Goal: Task Accomplishment & Management: Complete application form

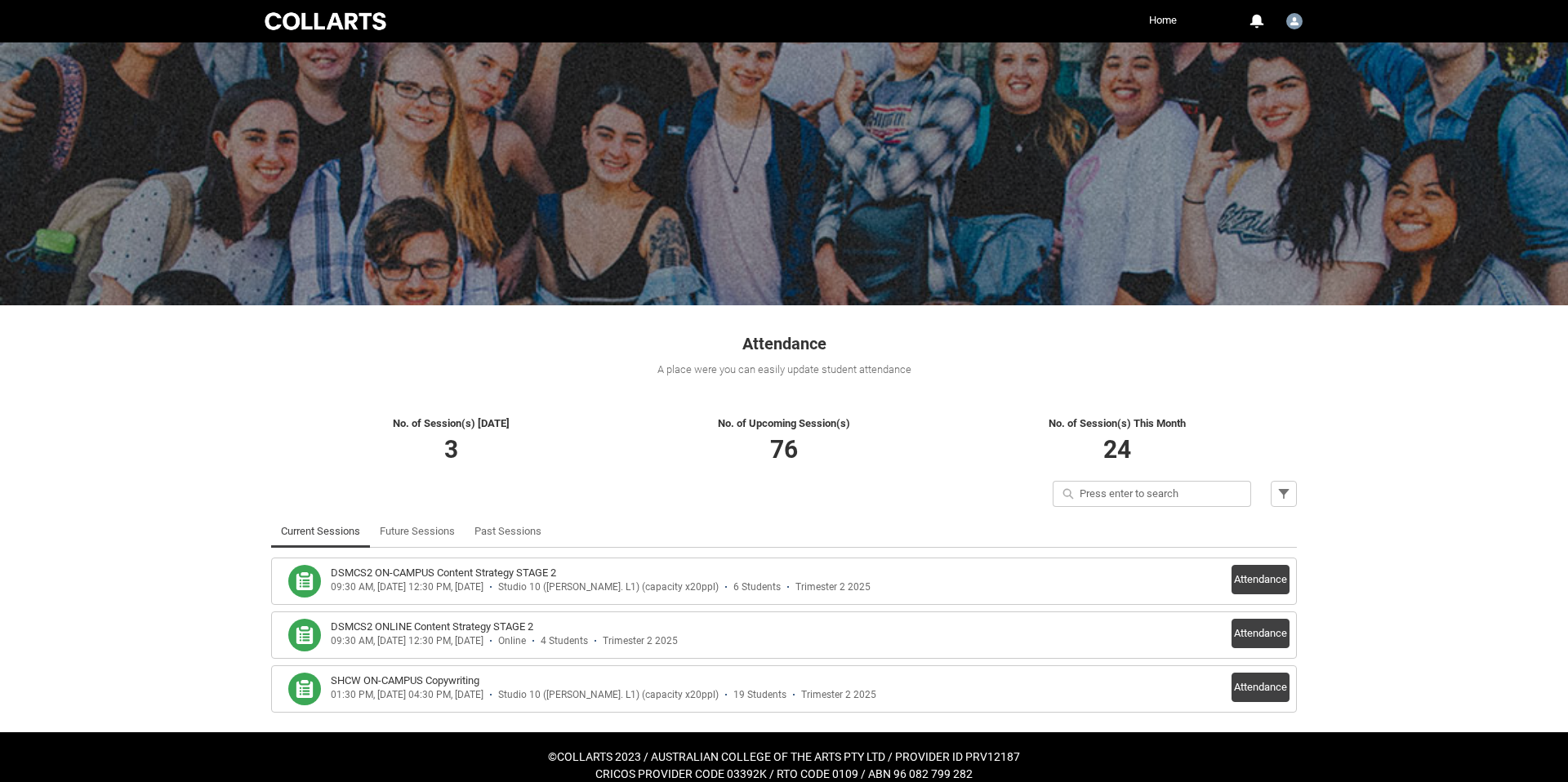
scroll to position [16, 0]
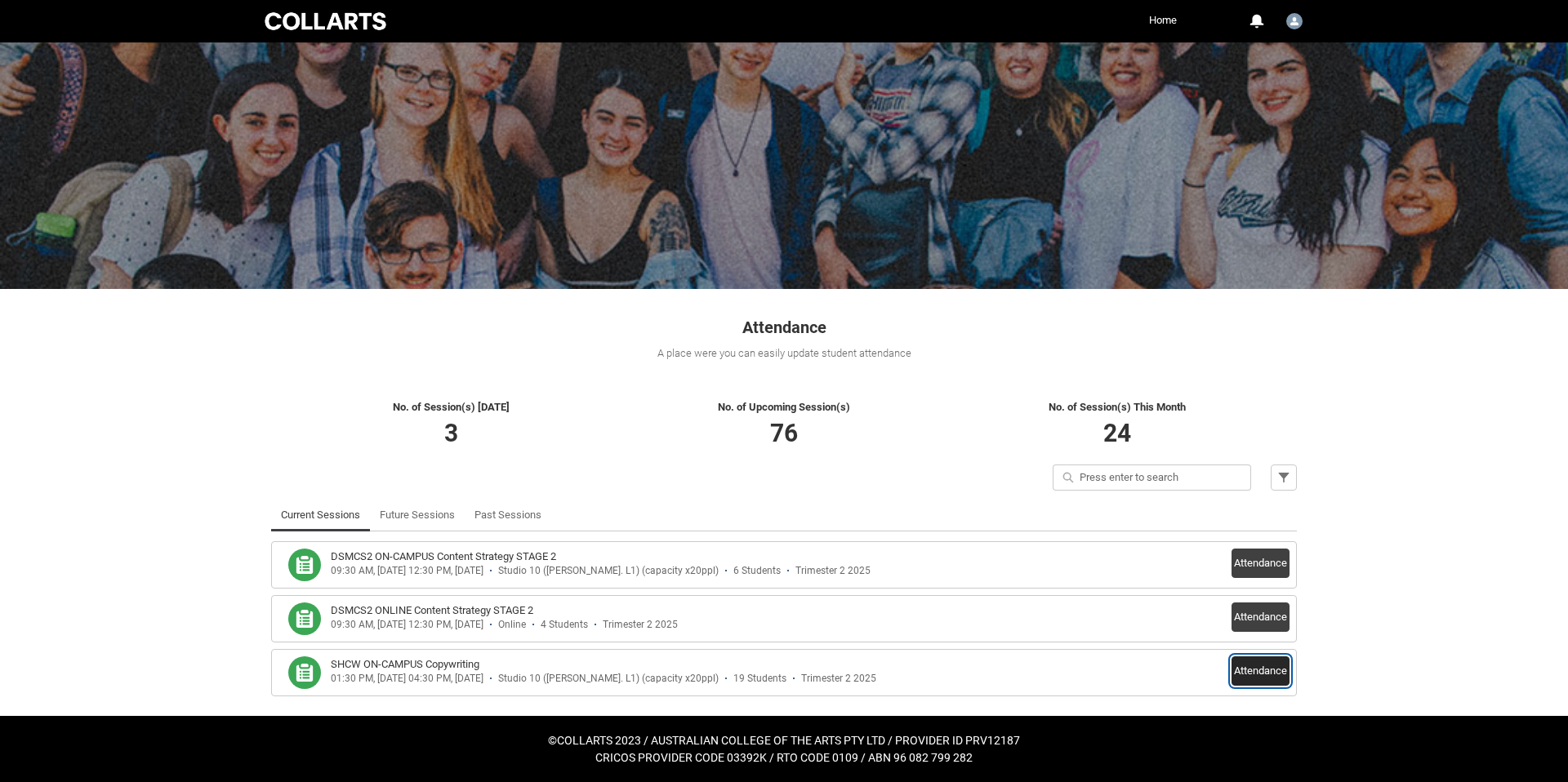
click at [1250, 669] on button "Attendance" at bounding box center [1261, 671] width 58 height 30
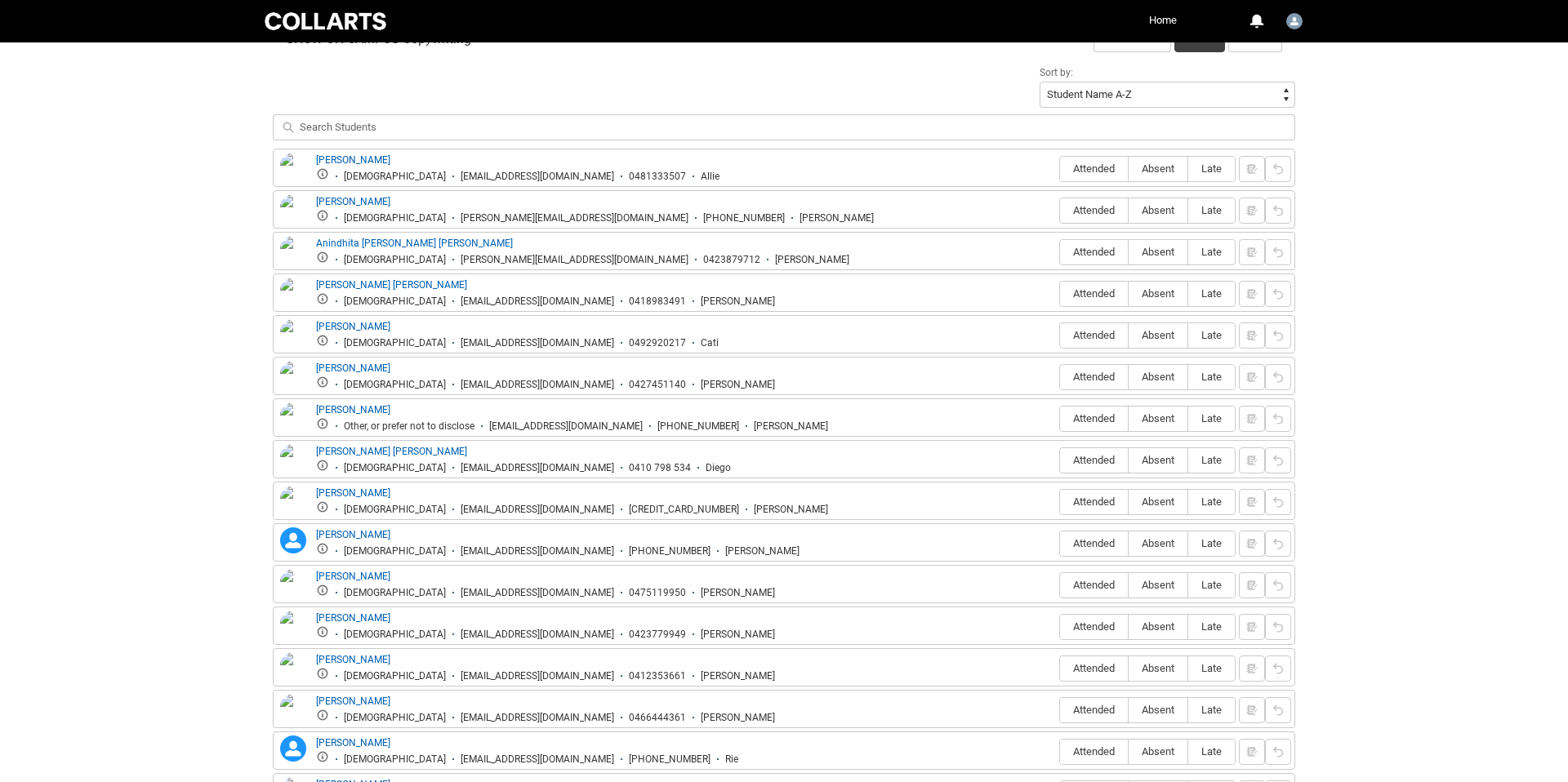
scroll to position [560, 0]
click at [1094, 168] on span "Attended" at bounding box center [1094, 169] width 67 height 12
click at [1060, 169] on input "Attended" at bounding box center [1059, 169] width 1 height 1
type lightning-radio-group "Attended"
radio input "true"
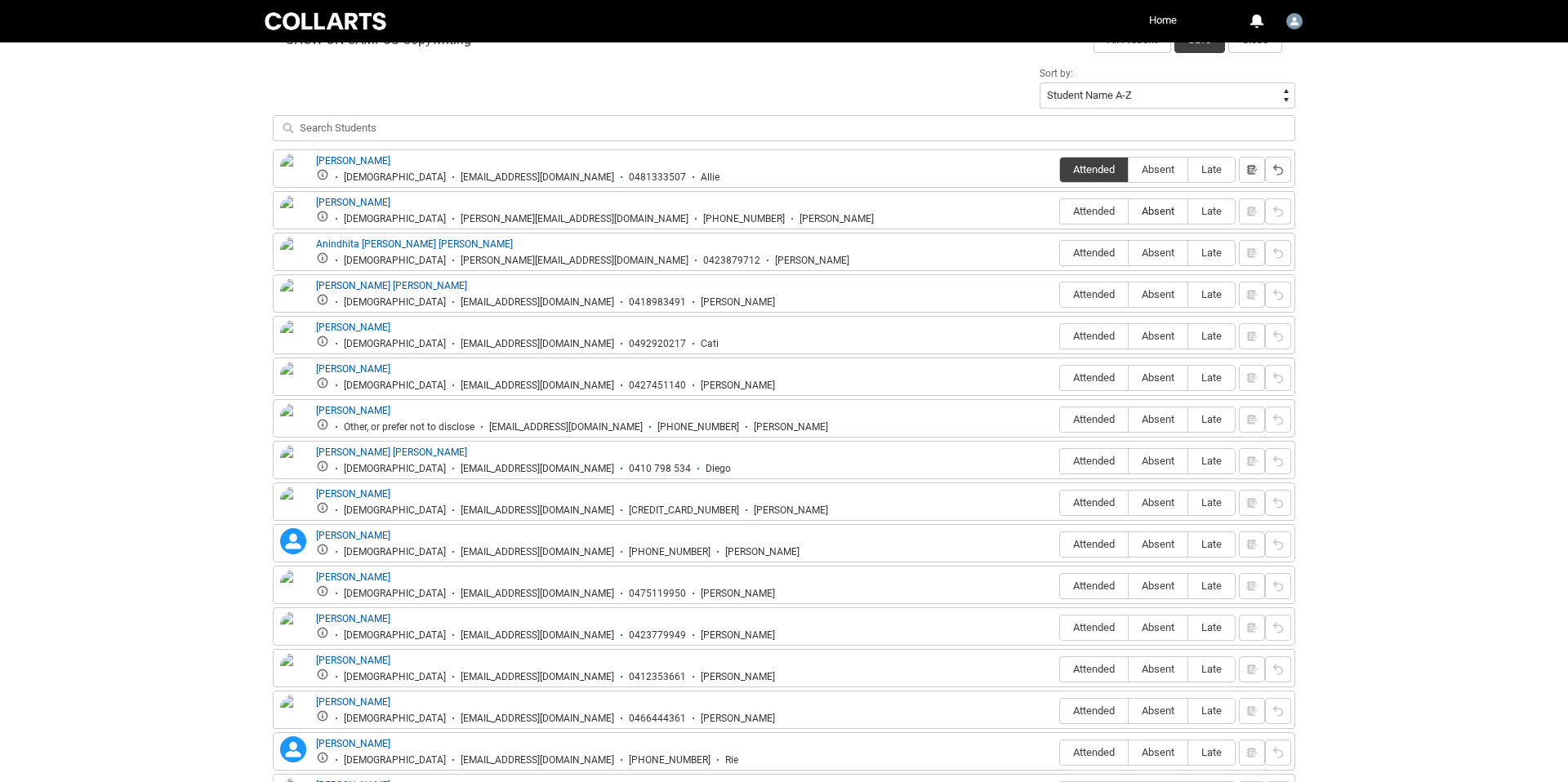
click at [1160, 215] on span "Absent" at bounding box center [1159, 210] width 59 height 12
click at [1129, 211] on input "Absent" at bounding box center [1128, 210] width 1 height 1
type lightning-radio-group "Absent"
radio input "true"
click at [1094, 255] on span "Attended" at bounding box center [1094, 252] width 67 height 12
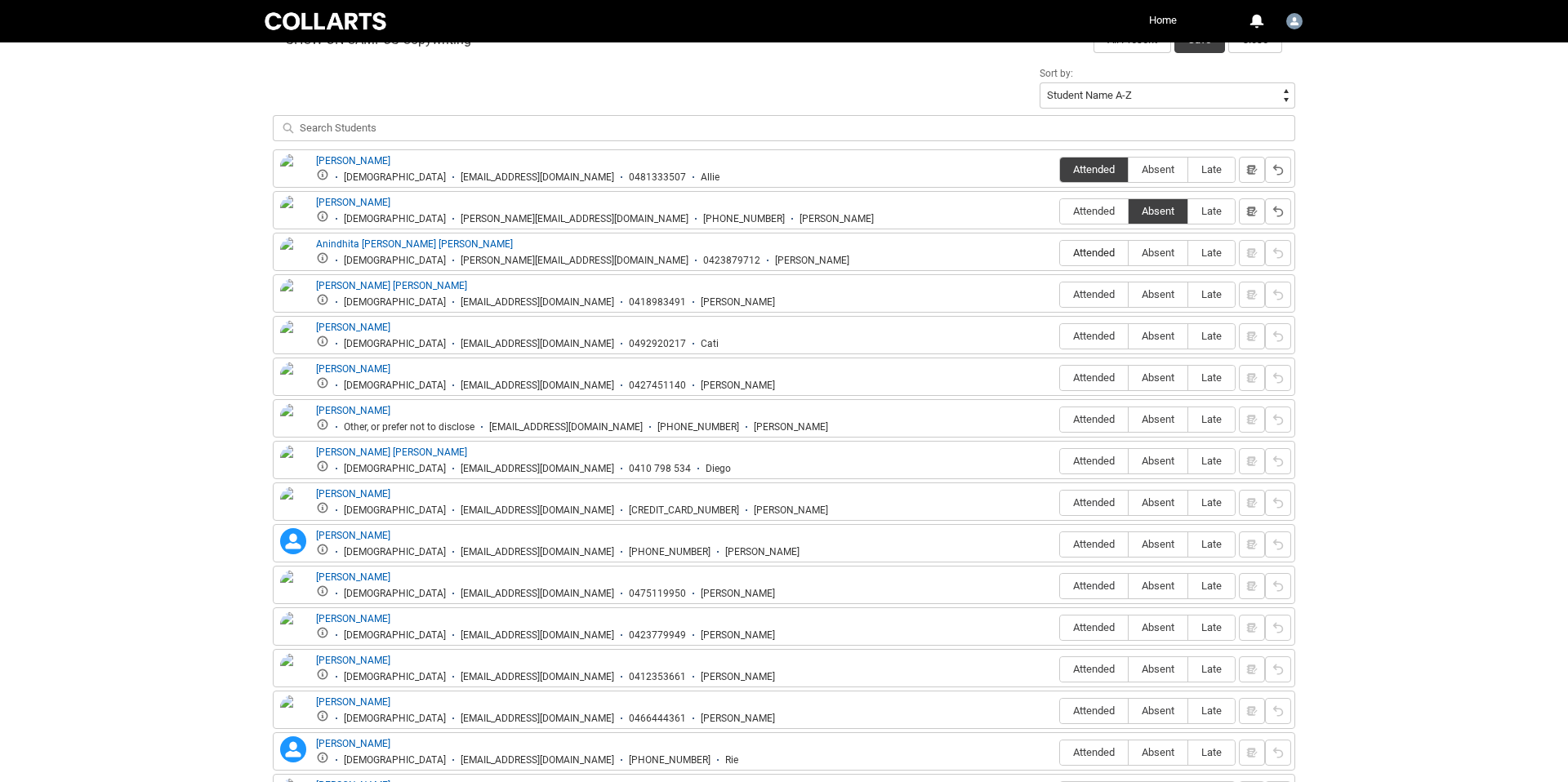
click at [1060, 253] on input "Attended" at bounding box center [1059, 252] width 1 height 1
type lightning-radio-group "Attended"
radio input "true"
click at [1106, 296] on span "Attended" at bounding box center [1094, 294] width 67 height 12
click at [1060, 295] on input "Attended" at bounding box center [1059, 294] width 1 height 1
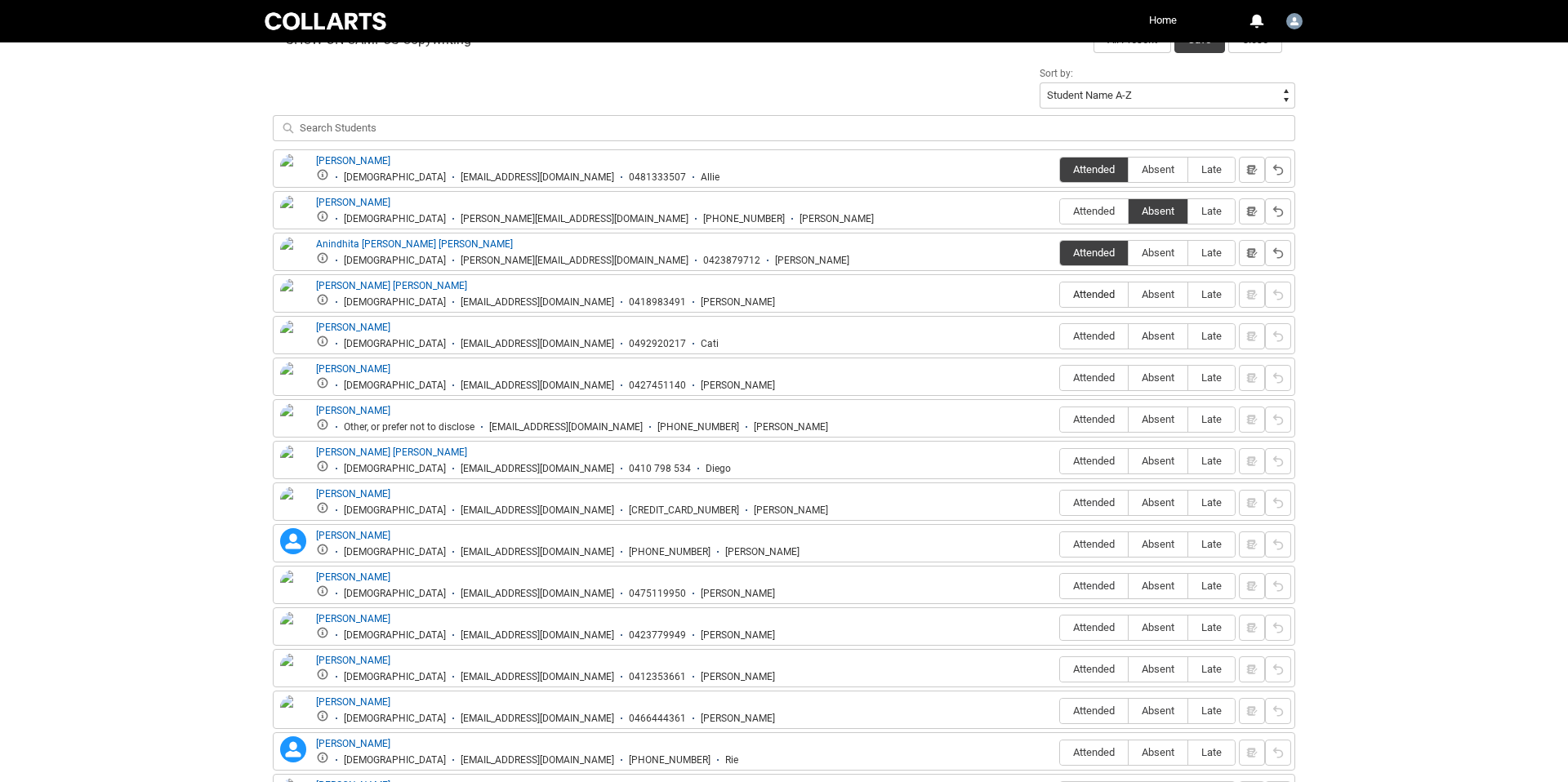
type lightning-radio-group "Attended"
radio input "true"
click at [1100, 329] on label "Attended" at bounding box center [1094, 337] width 67 height 25
click at [1060, 335] on input "Attended" at bounding box center [1059, 335] width 1 height 1
type lightning-radio-group "Attended"
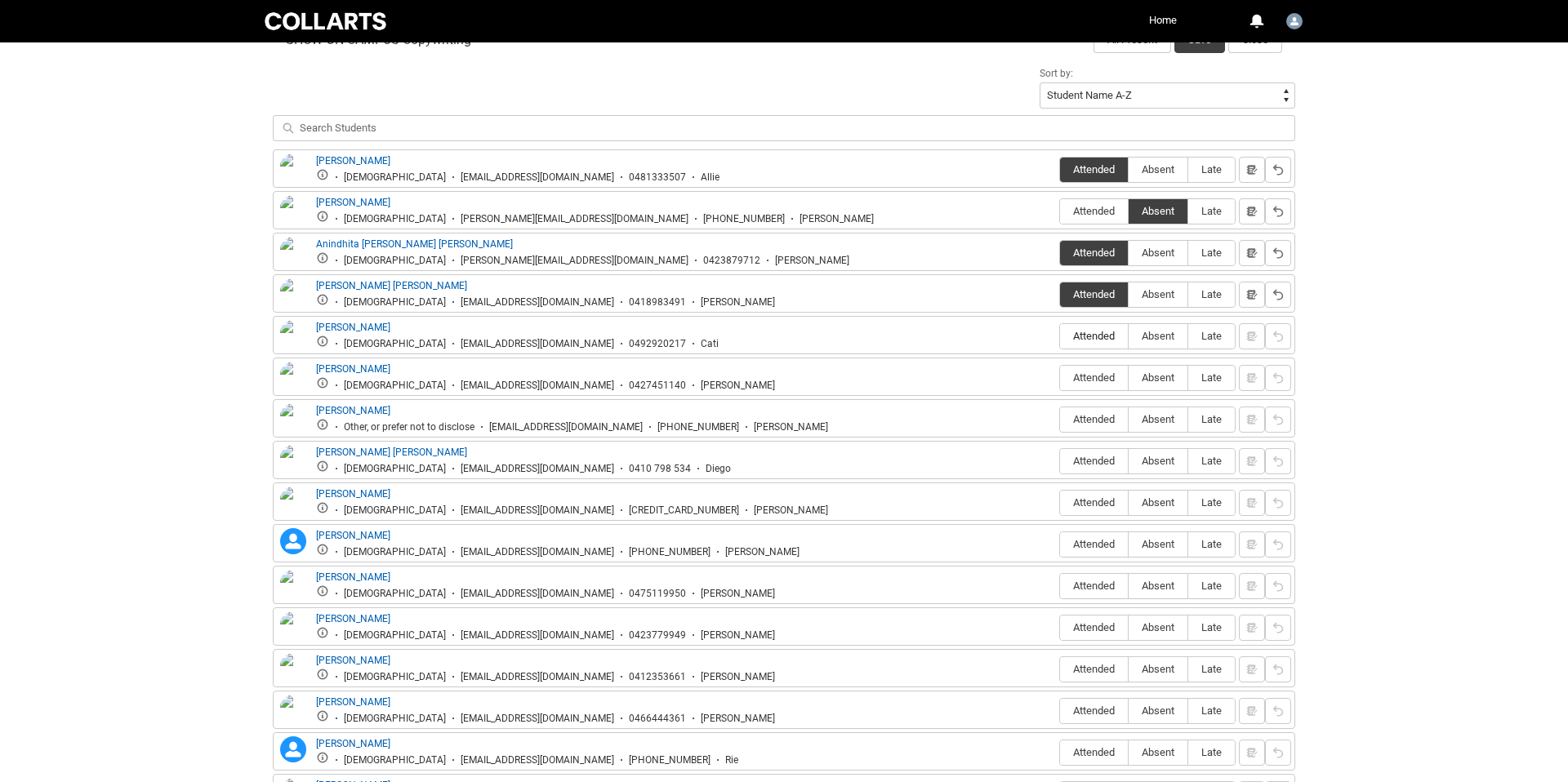
radio input "true"
click at [1164, 384] on span "Absent" at bounding box center [1159, 377] width 59 height 12
click at [1129, 378] on input "Absent" at bounding box center [1128, 377] width 1 height 1
type lightning-radio-group "Absent"
radio input "true"
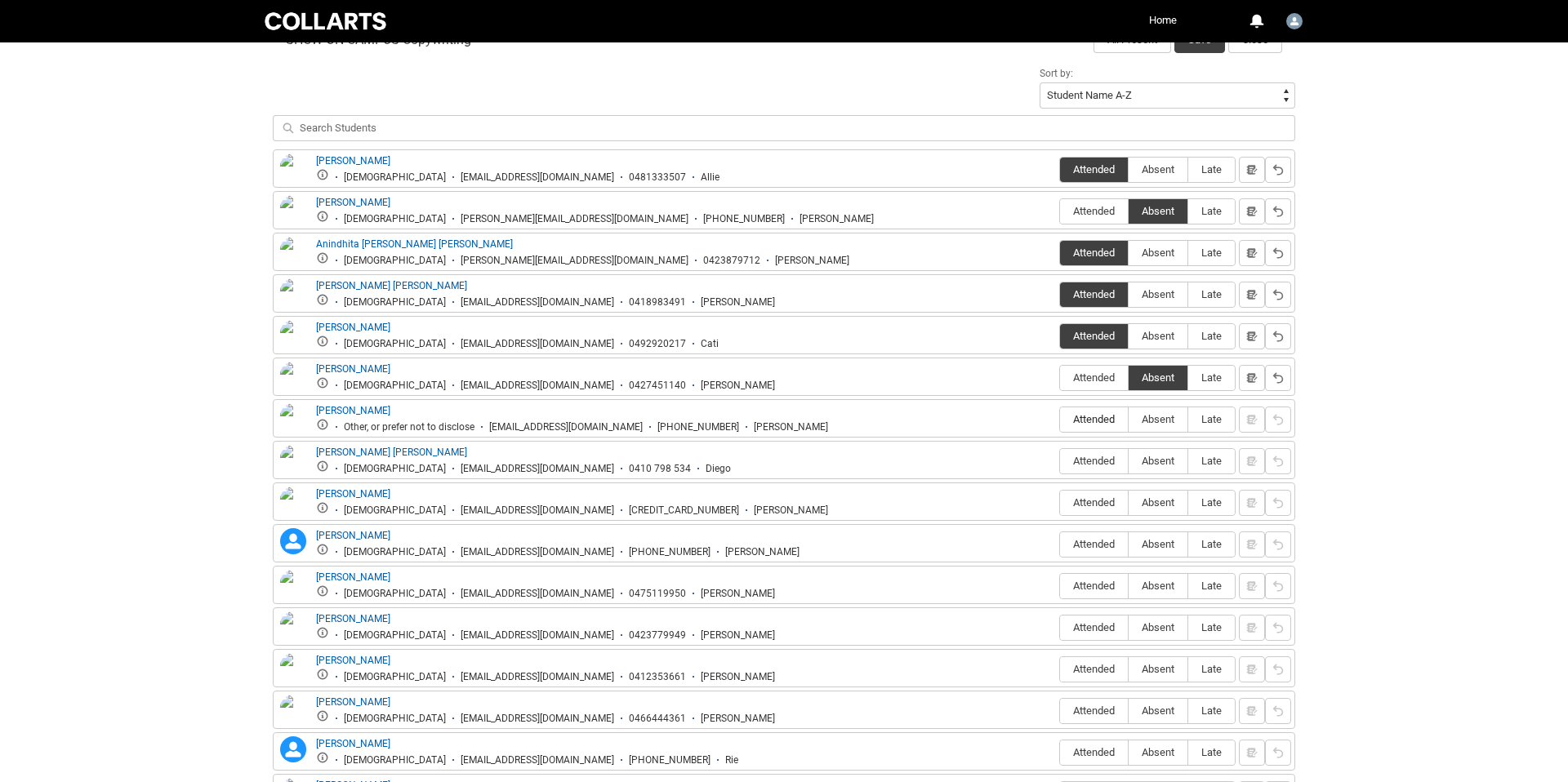
click at [1102, 418] on span "Attended" at bounding box center [1094, 419] width 67 height 12
click at [1060, 419] on input "Attended" at bounding box center [1059, 419] width 1 height 1
type lightning-radio-group "Attended"
radio input "true"
click at [1160, 464] on span "Absent" at bounding box center [1159, 461] width 59 height 12
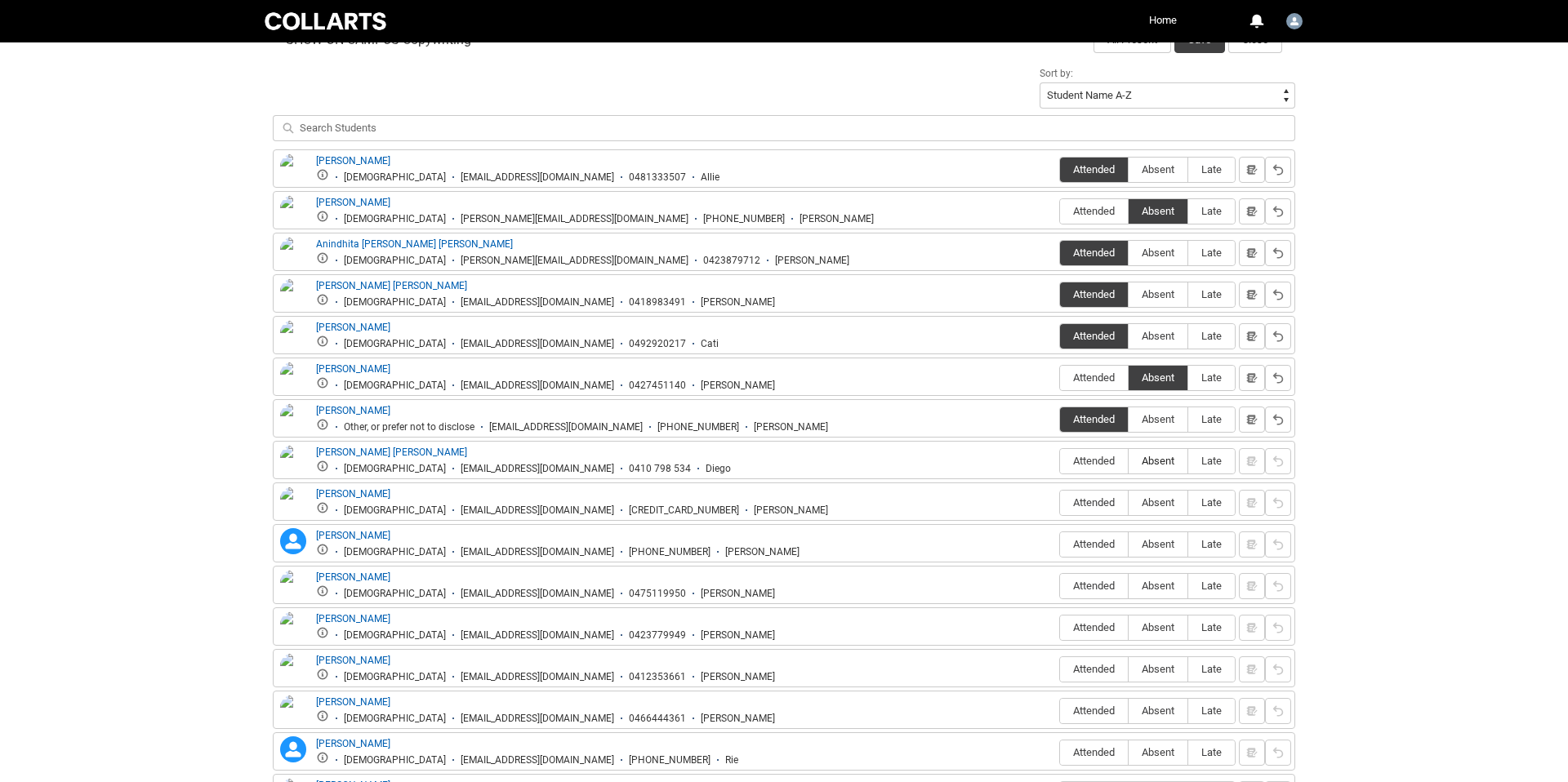
click at [1129, 462] on input "Absent" at bounding box center [1128, 461] width 1 height 1
type lightning-radio-group "Absent"
radio input "true"
click at [1165, 510] on label "Absent" at bounding box center [1159, 503] width 59 height 25
click at [1129, 503] on input "Absent" at bounding box center [1128, 502] width 1 height 1
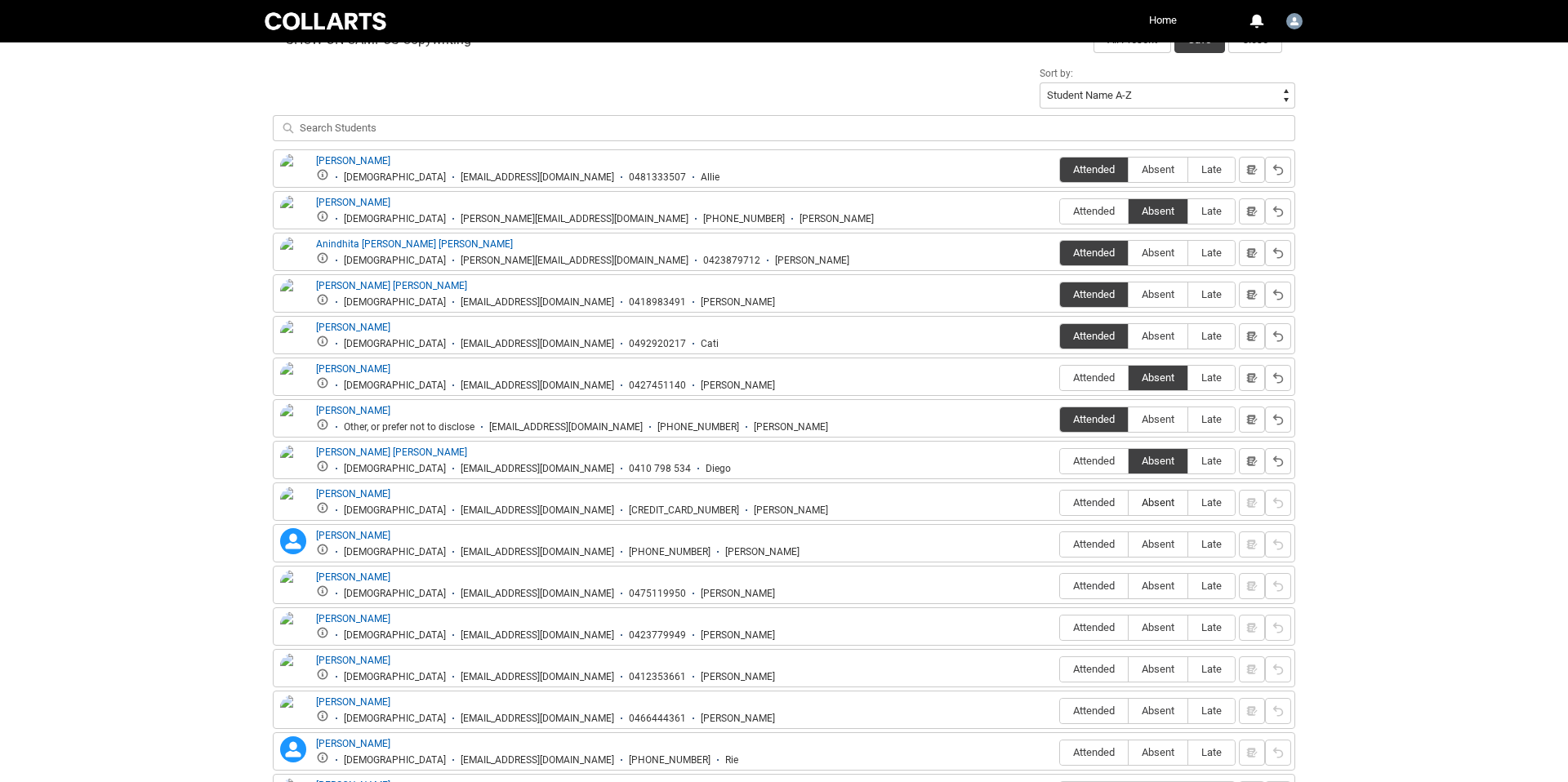
type lightning-radio-group "Absent"
radio input "true"
click at [1164, 546] on span "Absent" at bounding box center [1159, 544] width 59 height 12
click at [1129, 545] on input "Absent" at bounding box center [1128, 544] width 1 height 1
type lightning-radio-group "Absent"
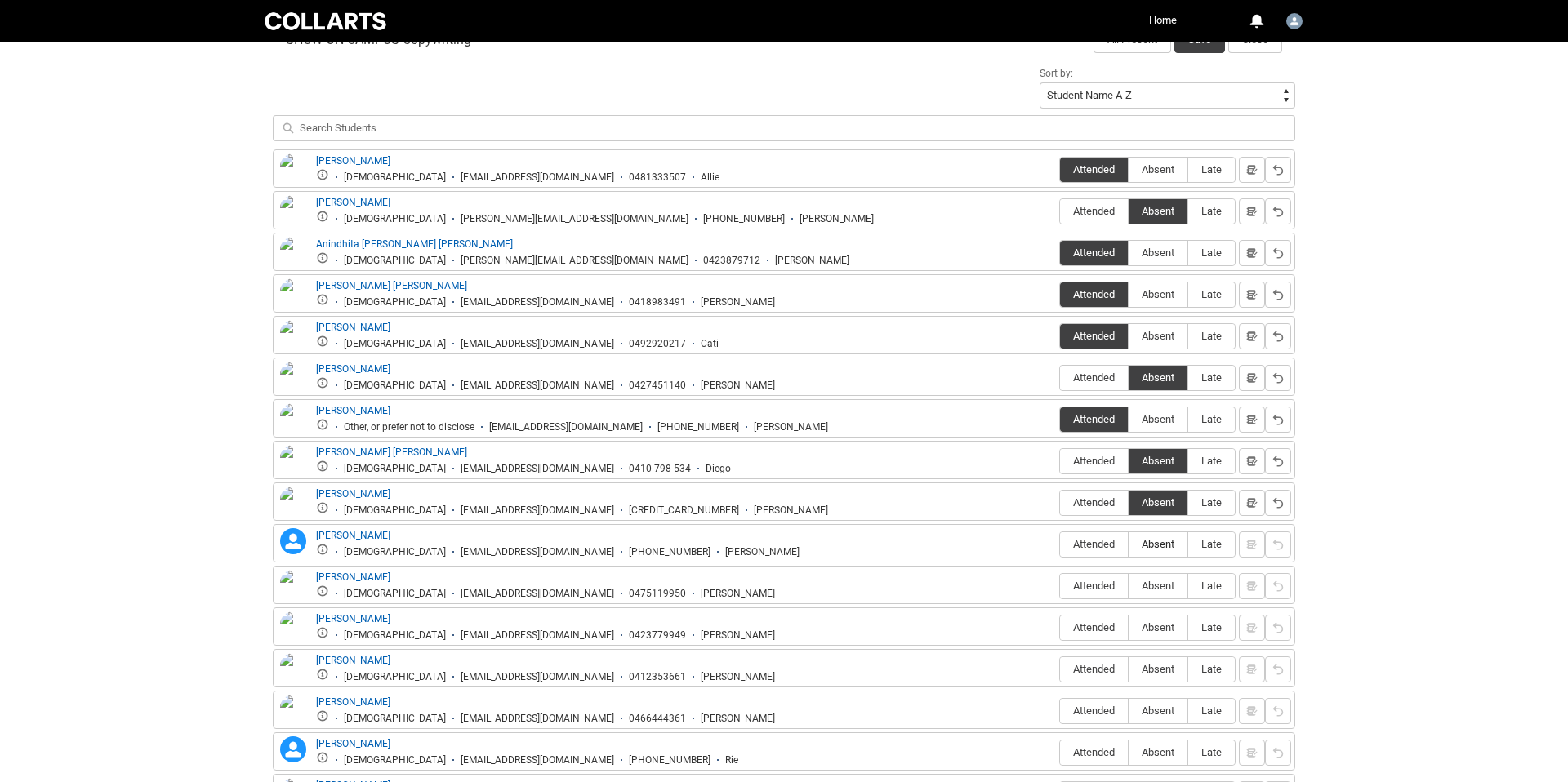
radio input "true"
click at [1163, 584] on span "Absent" at bounding box center [1159, 586] width 59 height 12
click at [1129, 586] on input "Absent" at bounding box center [1128, 586] width 1 height 1
type lightning-radio-group "Absent"
radio input "true"
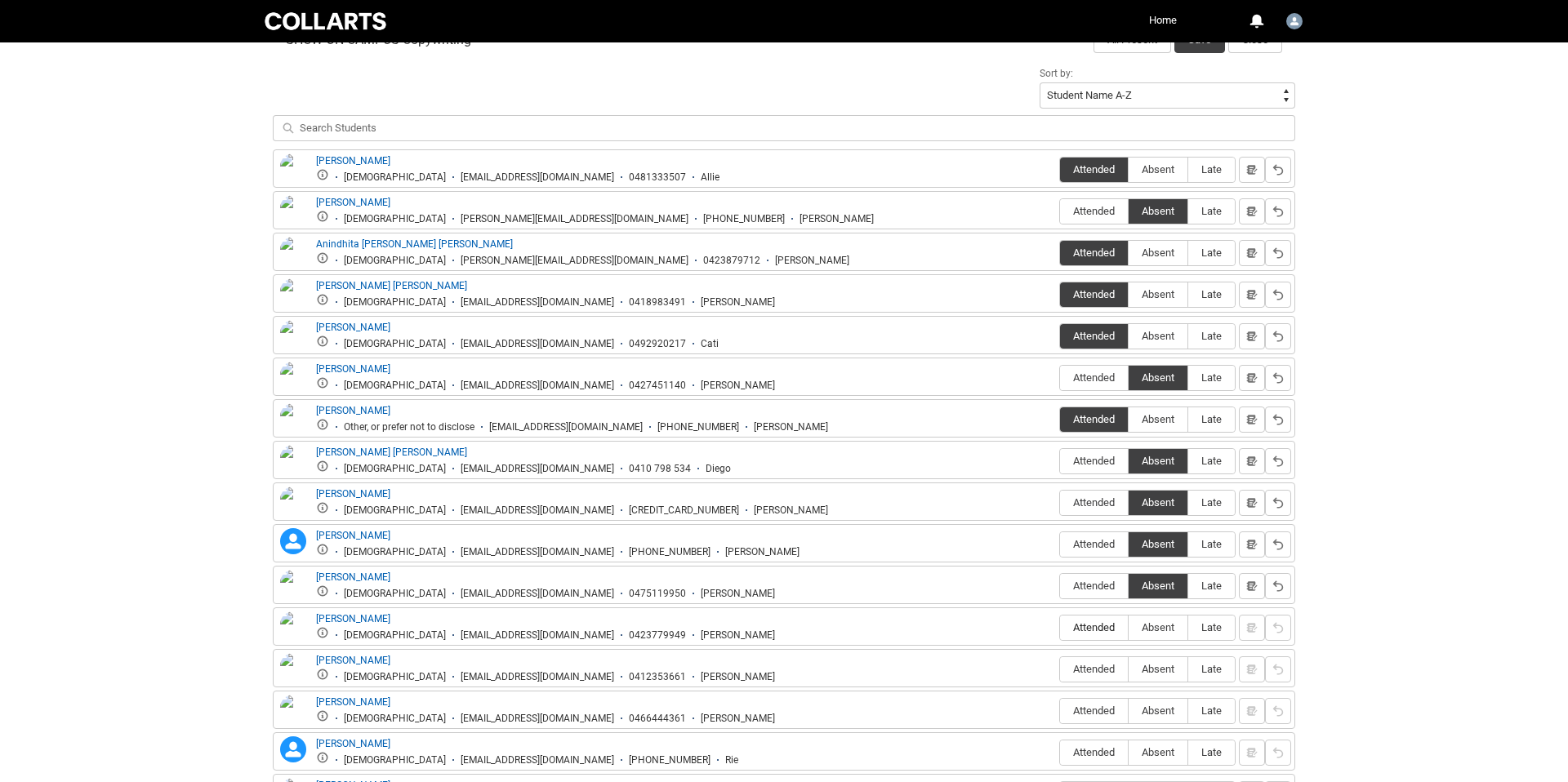
click at [1109, 627] on span "Attended" at bounding box center [1094, 627] width 67 height 12
click at [1060, 627] on input "Attended" at bounding box center [1059, 627] width 1 height 1
type lightning-radio-group "Attended"
radio input "true"
click at [1149, 666] on span "Absent" at bounding box center [1159, 669] width 59 height 12
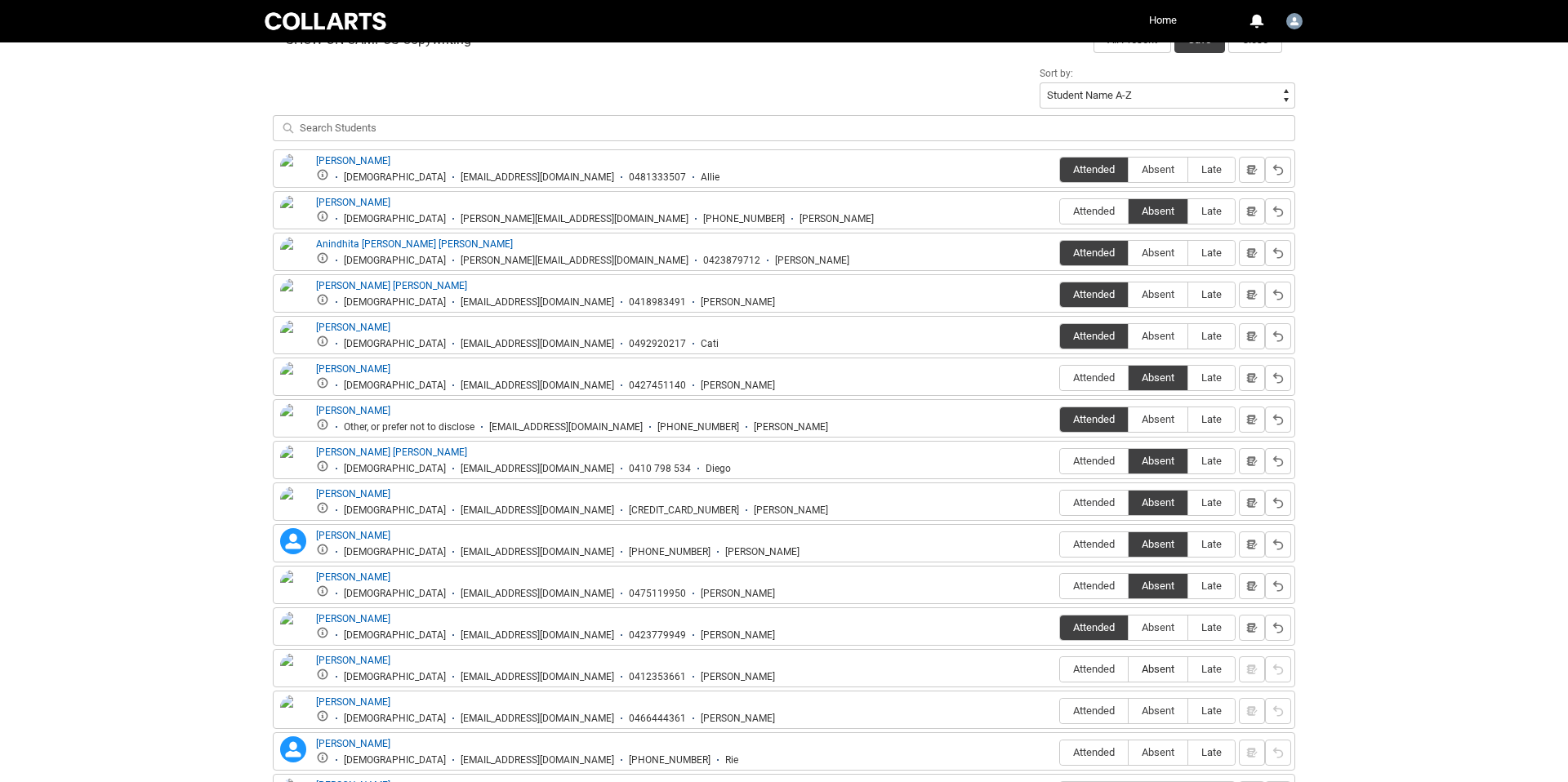
click at [1129, 669] on input "Absent" at bounding box center [1128, 669] width 1 height 1
type lightning-radio-group "Absent"
radio input "true"
click at [1151, 708] on span "Absent" at bounding box center [1159, 711] width 59 height 12
click at [1129, 711] on input "Absent" at bounding box center [1128, 711] width 1 height 1
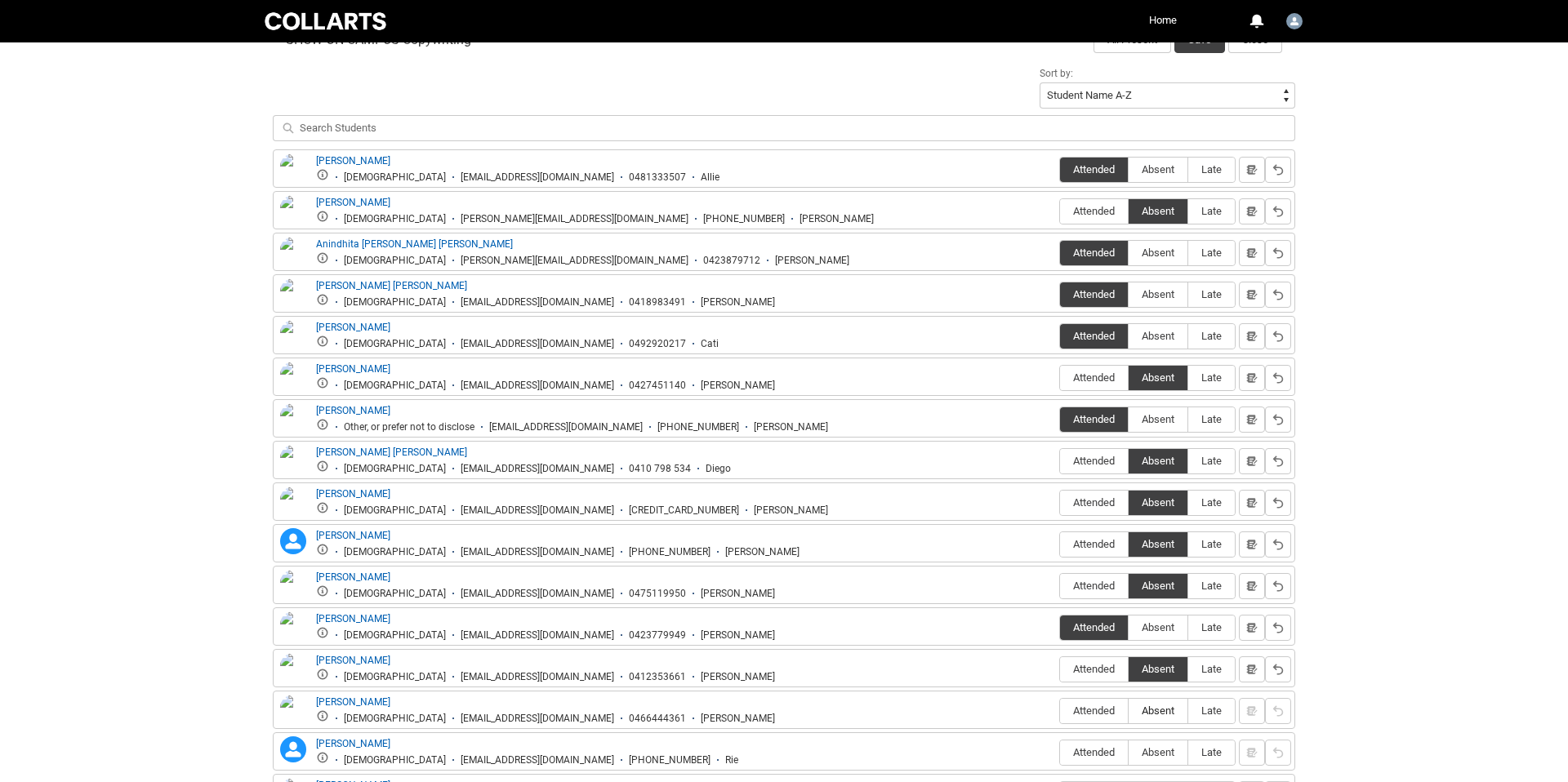
type lightning-radio-group "Absent"
radio input "true"
click at [1155, 749] on span "Absent" at bounding box center [1159, 752] width 59 height 12
click at [1129, 752] on input "Absent" at bounding box center [1128, 752] width 1 height 1
type lightning-radio-group "Absent"
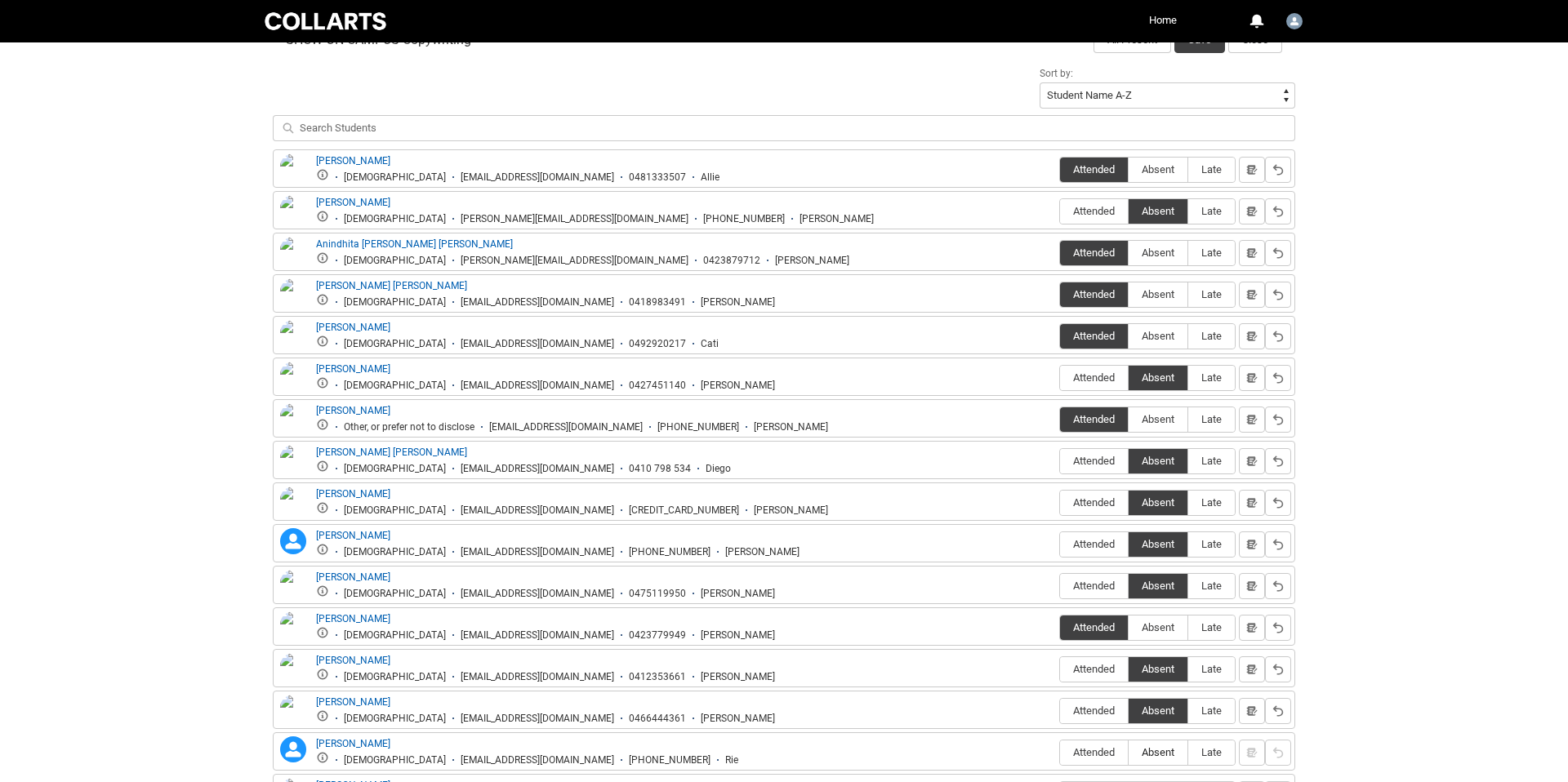
radio input "true"
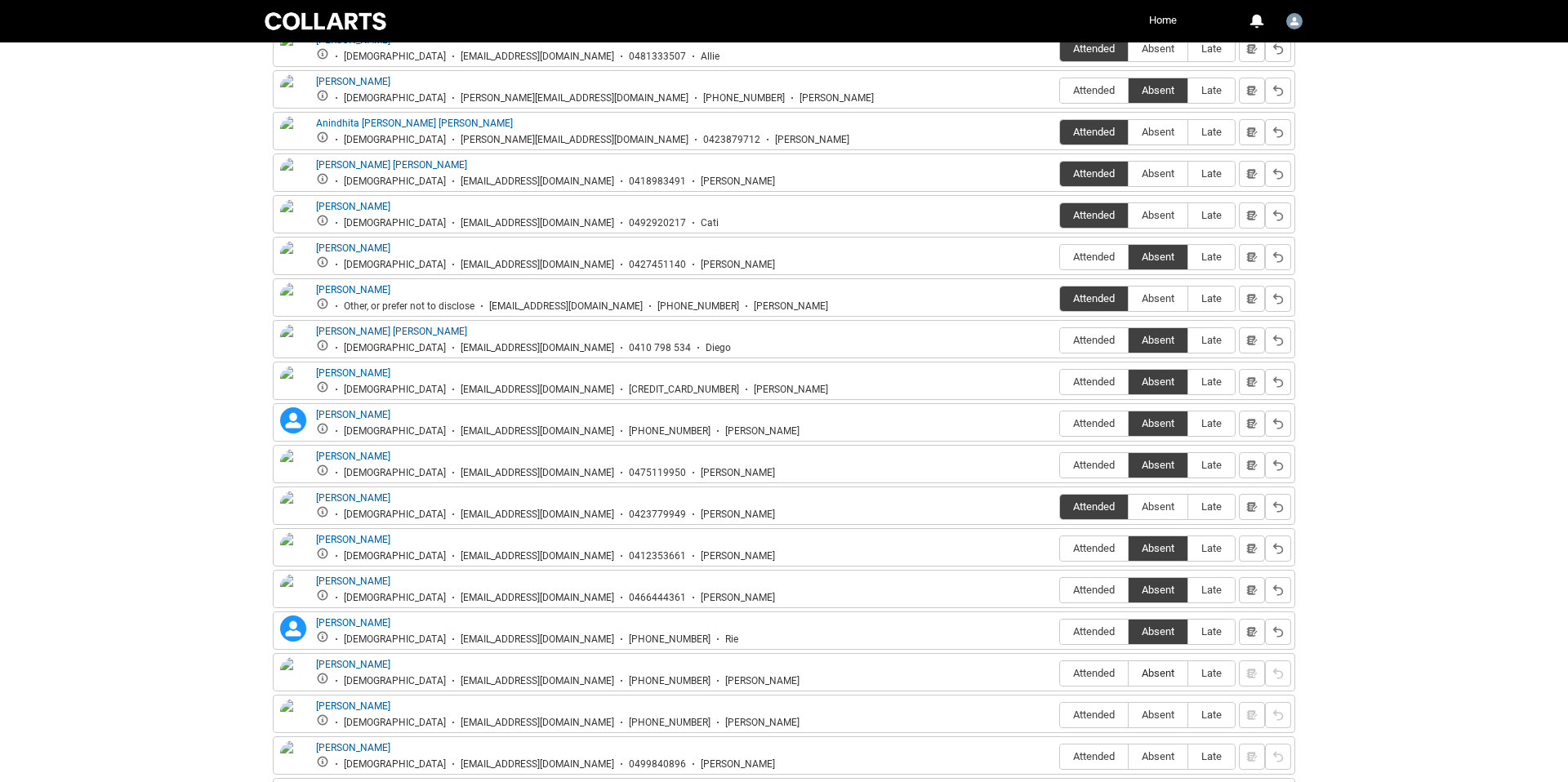
scroll to position [683, 0]
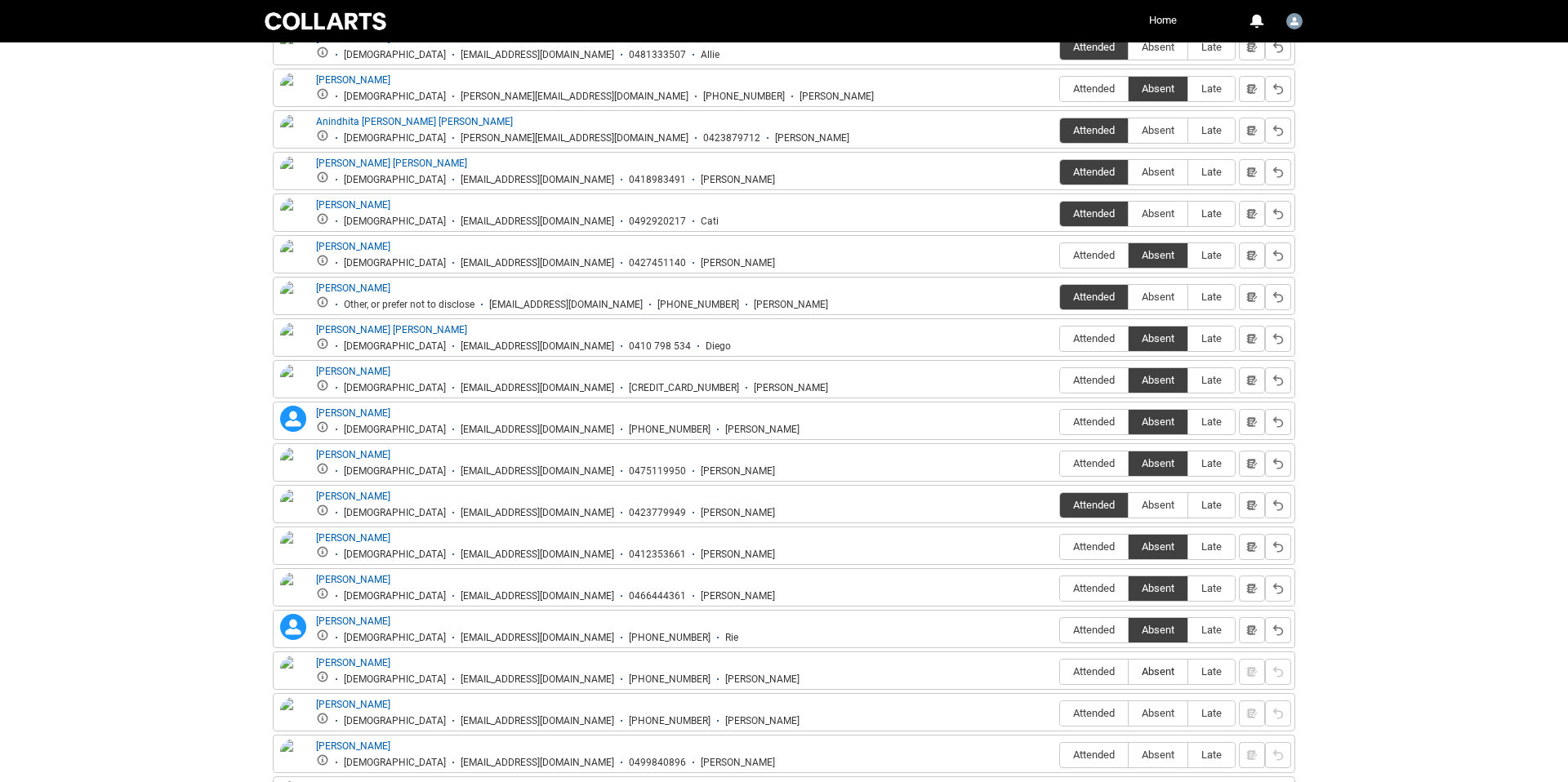
click at [1152, 674] on span "Absent" at bounding box center [1159, 671] width 59 height 12
click at [1129, 672] on input "Absent" at bounding box center [1128, 671] width 1 height 1
type lightning-radio-group "Absent"
radio input "true"
click at [1099, 677] on span "Attended" at bounding box center [1094, 671] width 67 height 12
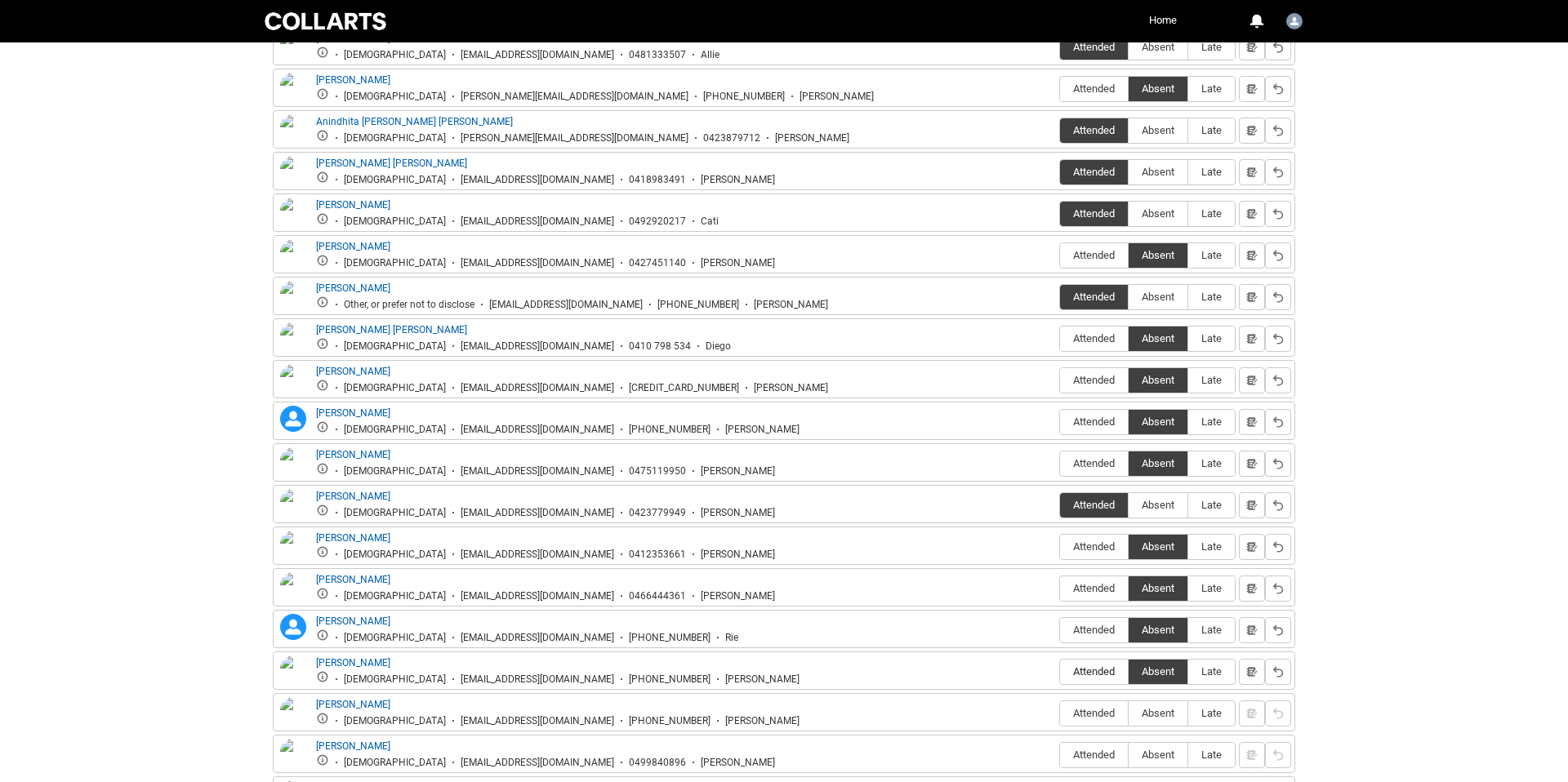
click at [1060, 672] on input "Attended" at bounding box center [1059, 671] width 1 height 1
type lightning-radio-group "Attended"
radio input "true"
click at [1155, 716] on span "Absent" at bounding box center [1159, 713] width 59 height 12
click at [1129, 714] on input "Absent" at bounding box center [1128, 713] width 1 height 1
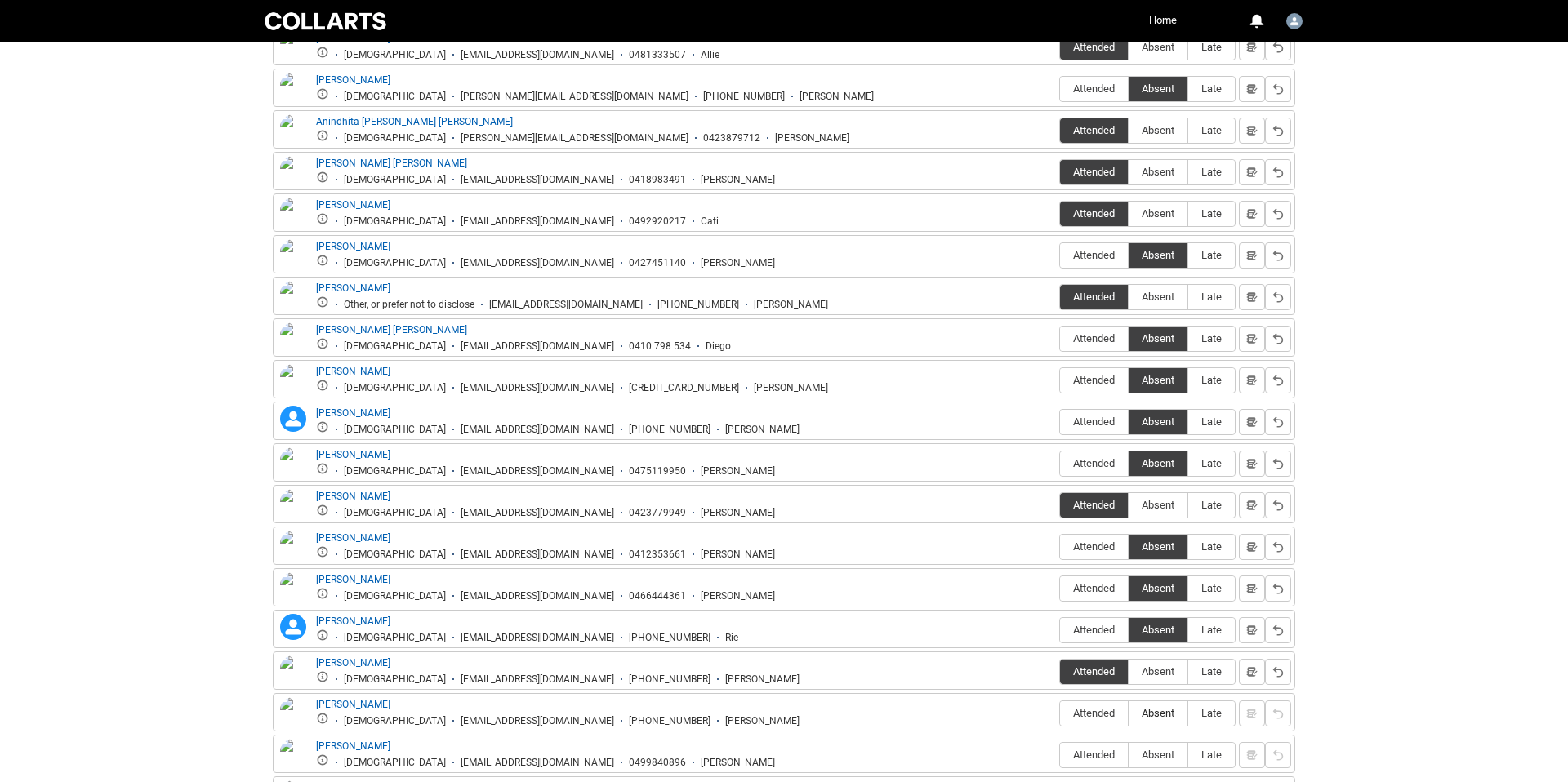
type lightning-radio-group "Absent"
radio input "true"
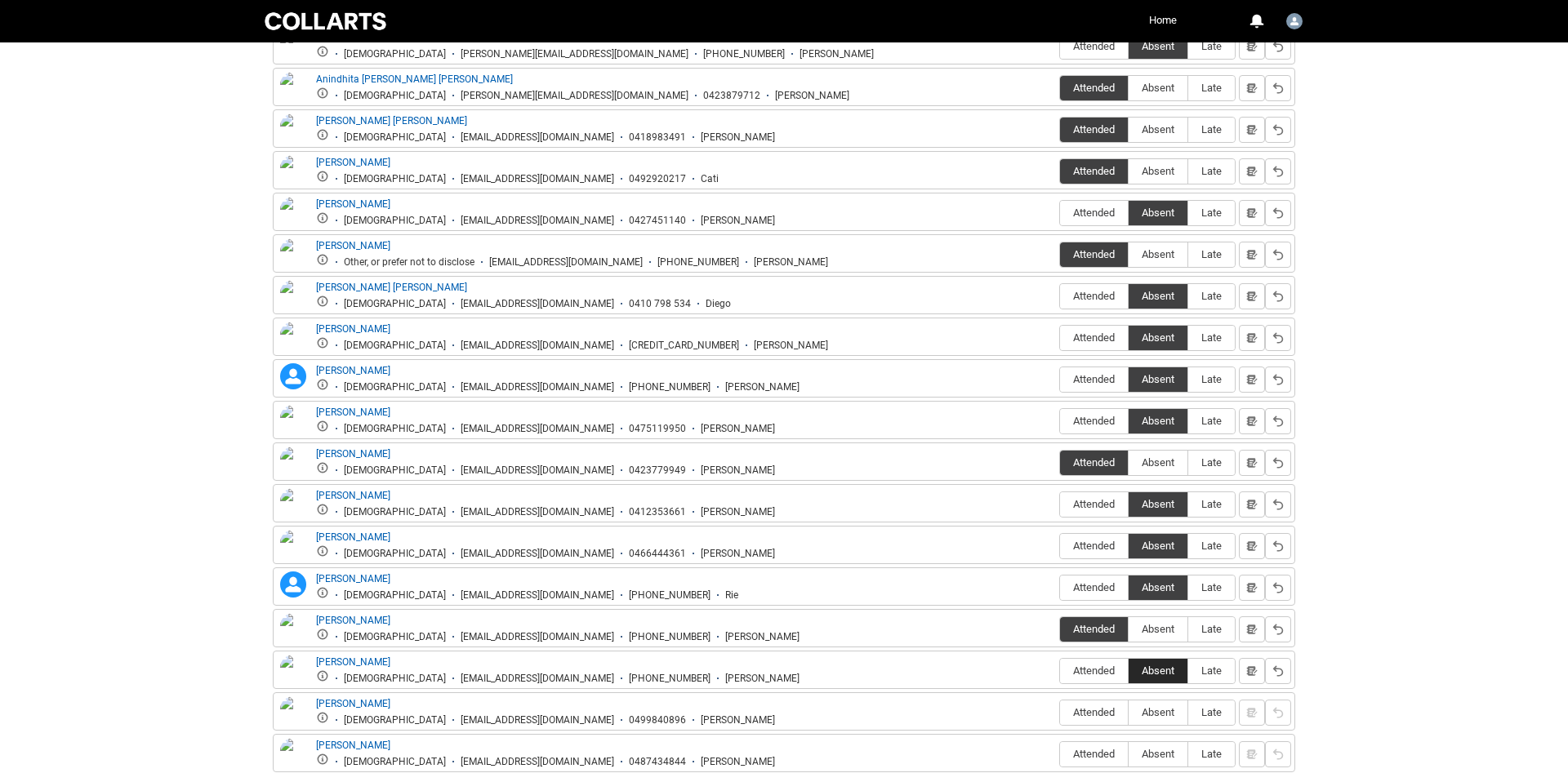
scroll to position [746, 0]
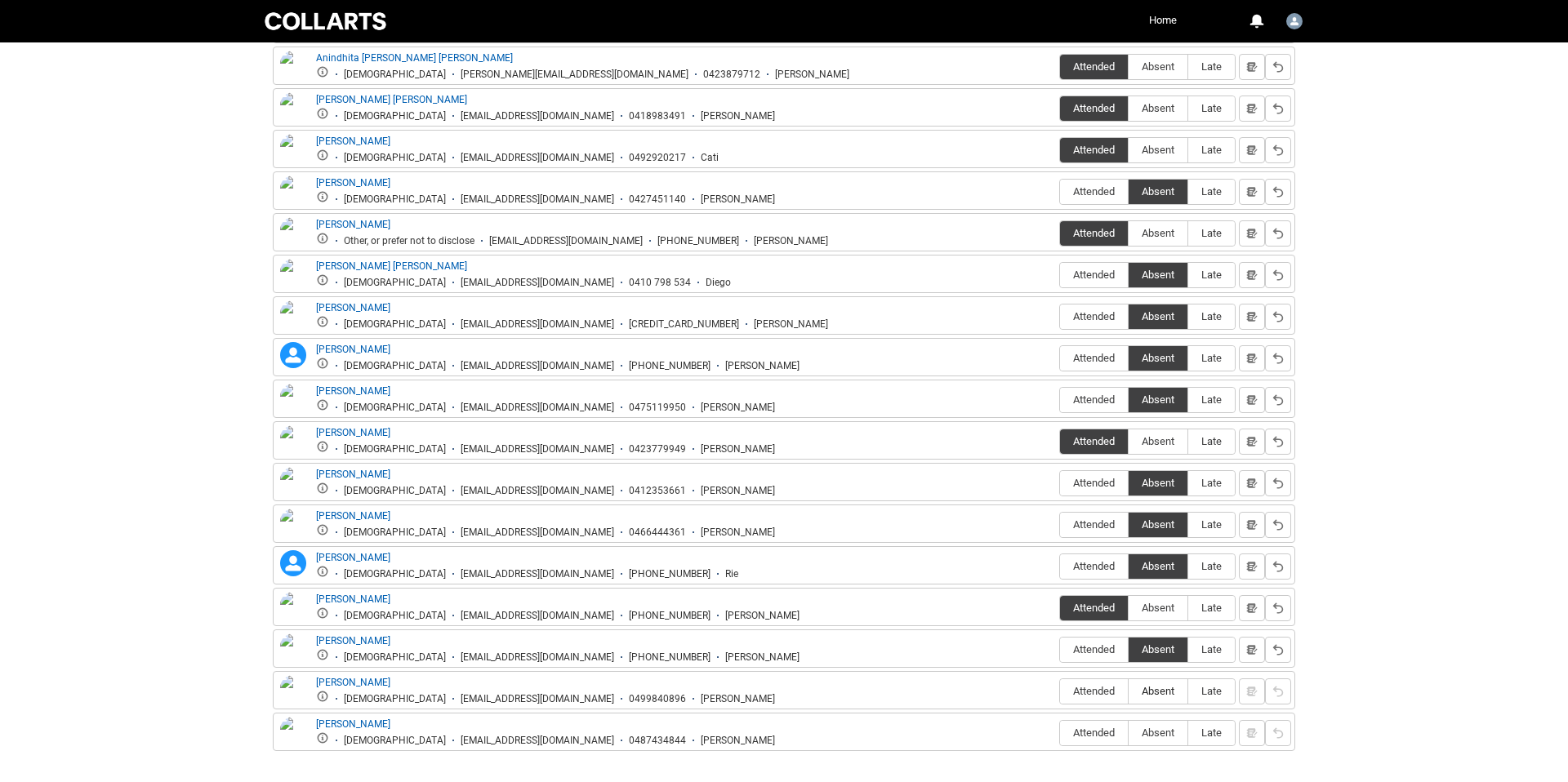
click at [1161, 695] on span "Absent" at bounding box center [1159, 691] width 59 height 12
click at [1129, 692] on input "Absent" at bounding box center [1128, 691] width 1 height 1
type lightning-radio-group "Absent"
radio input "true"
click at [1155, 740] on label "Absent" at bounding box center [1159, 734] width 59 height 25
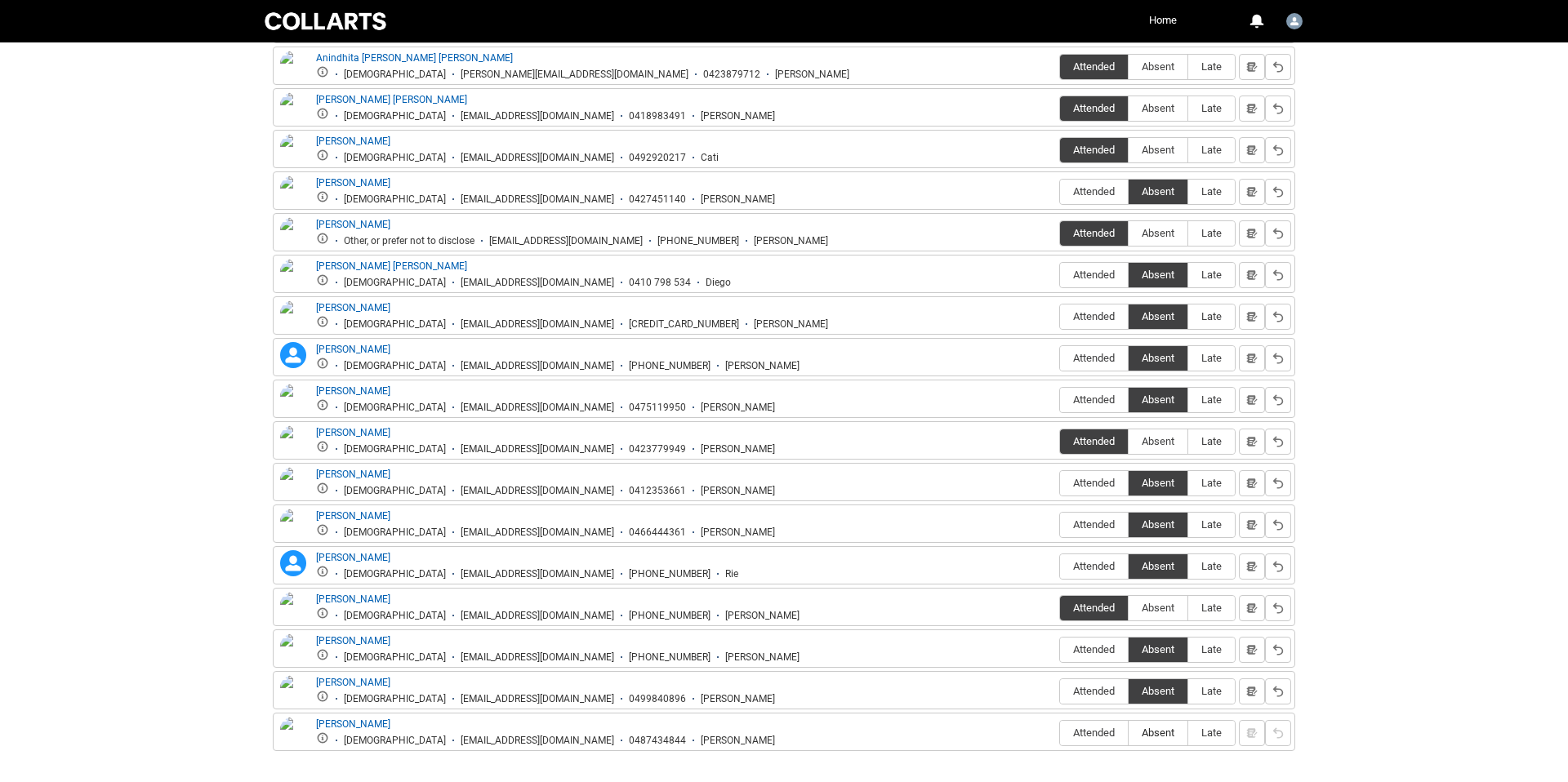
click at [1129, 734] on input "Absent" at bounding box center [1128, 733] width 1 height 1
type lightning-radio-group "Absent"
radio input "true"
click at [1155, 741] on label "Absent" at bounding box center [1159, 734] width 59 height 25
click at [1129, 734] on input "Absent" at bounding box center [1128, 733] width 1 height 1
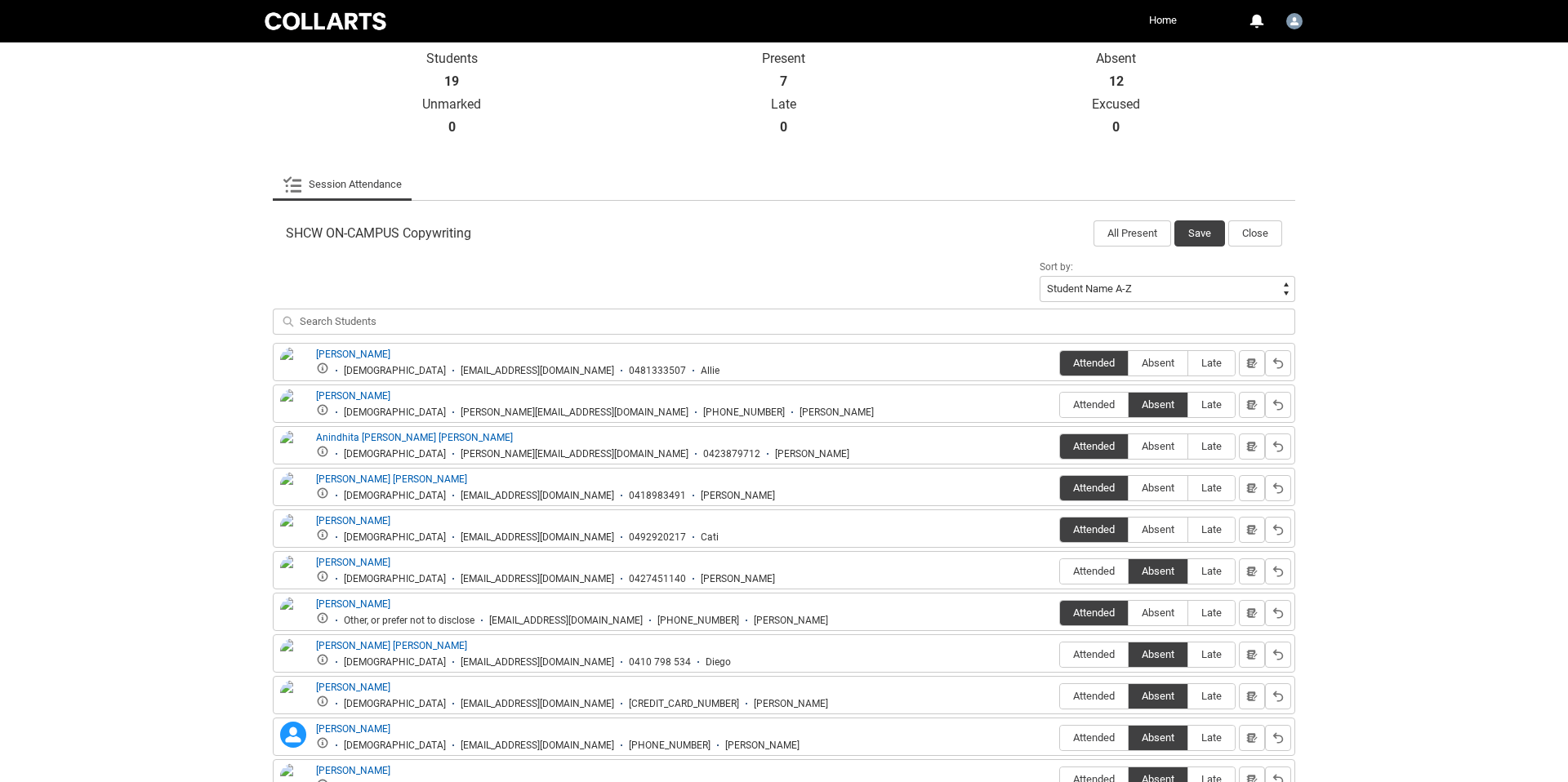
scroll to position [0, 0]
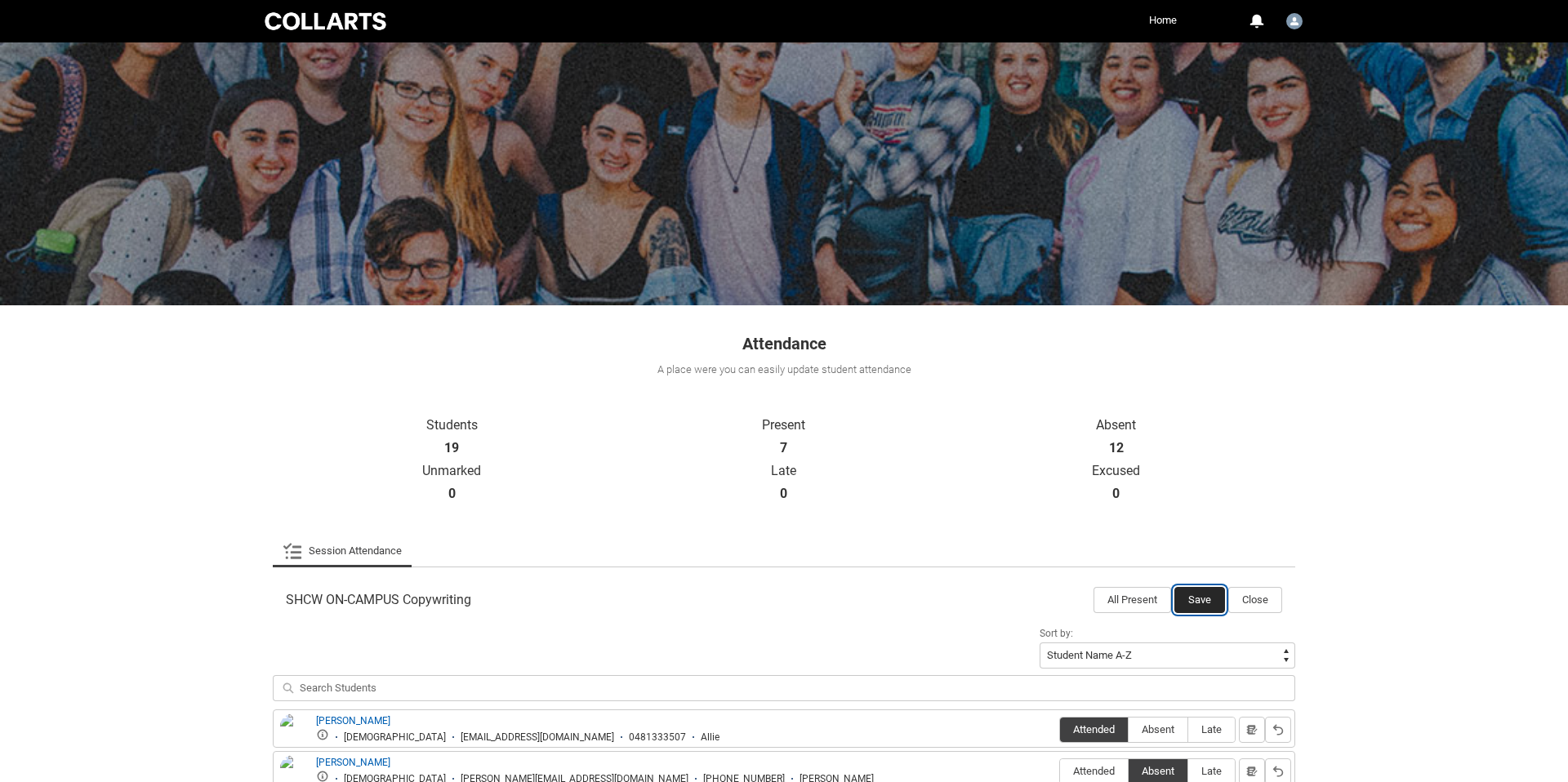
click at [1198, 611] on button "Save" at bounding box center [1200, 600] width 51 height 26
